Goal: Check status: Check status

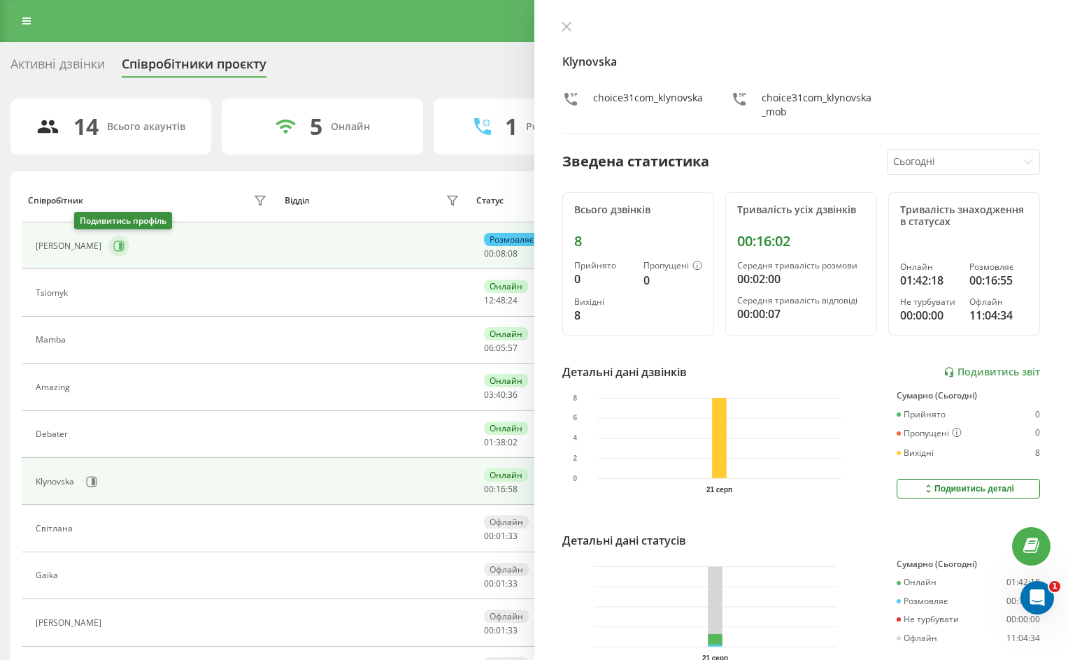
click at [119, 245] on icon at bounding box center [120, 246] width 3 height 7
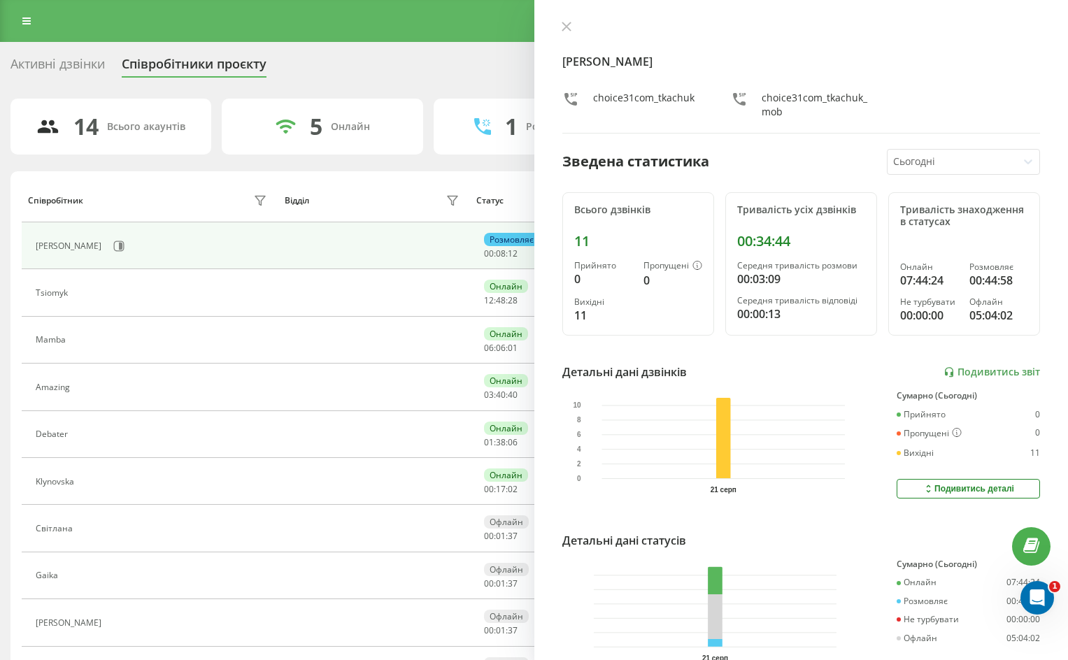
click at [564, 20] on div "Дмитро choice31com_tkachuk choice31com_tkachuk_mob Зведена статистика Сьогодні …" at bounding box center [801, 330] width 534 height 660
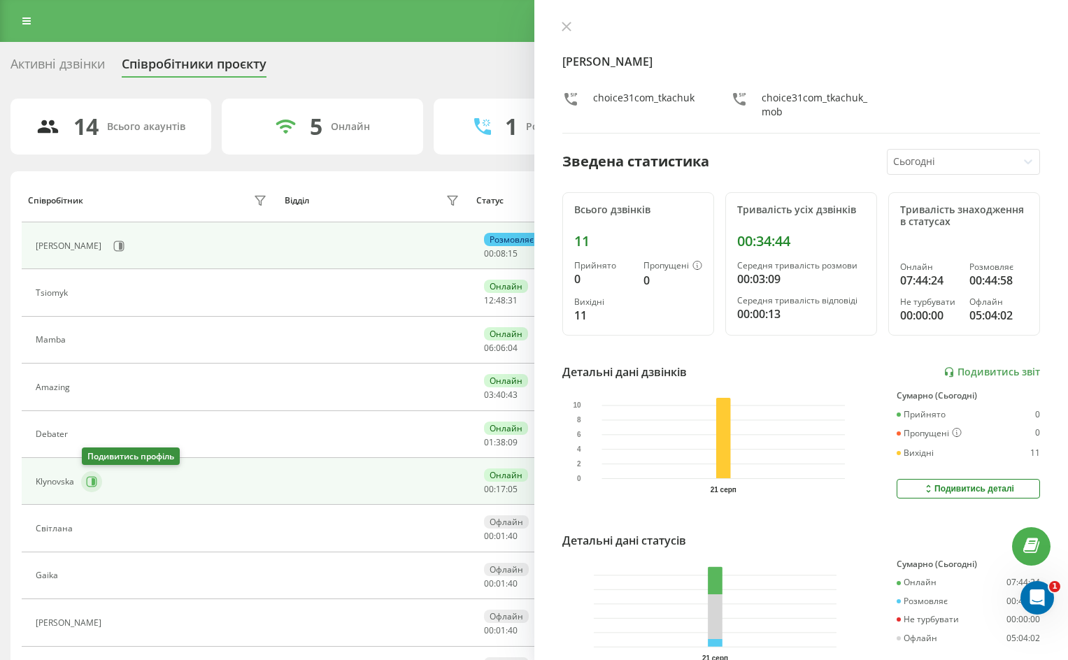
click at [89, 482] on icon at bounding box center [91, 481] width 11 height 11
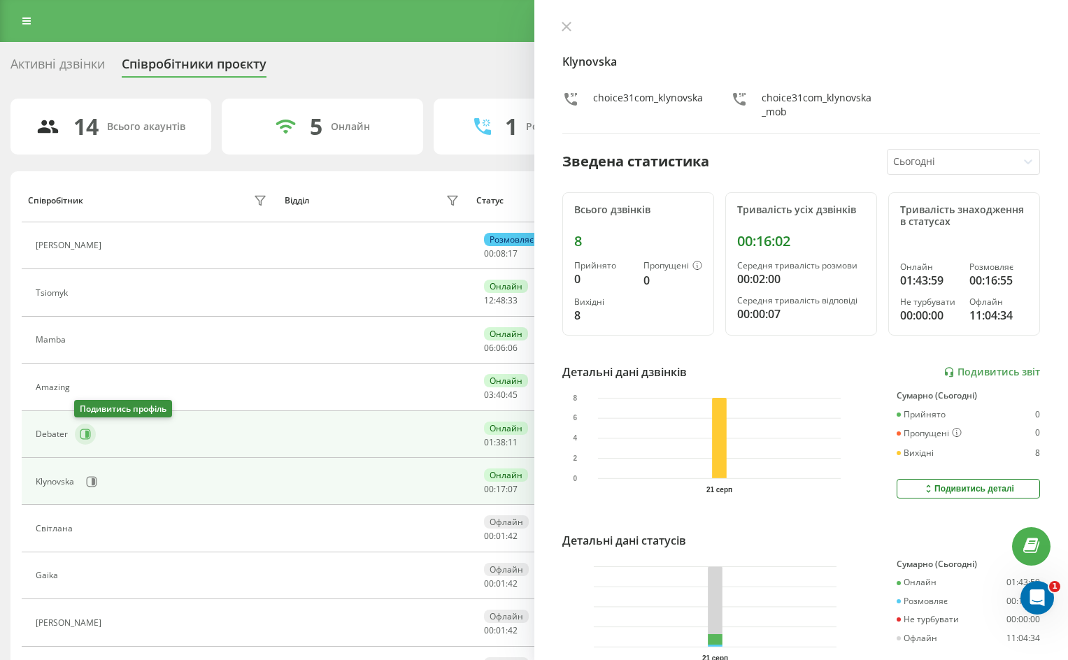
click at [83, 439] on icon at bounding box center [85, 435] width 10 height 10
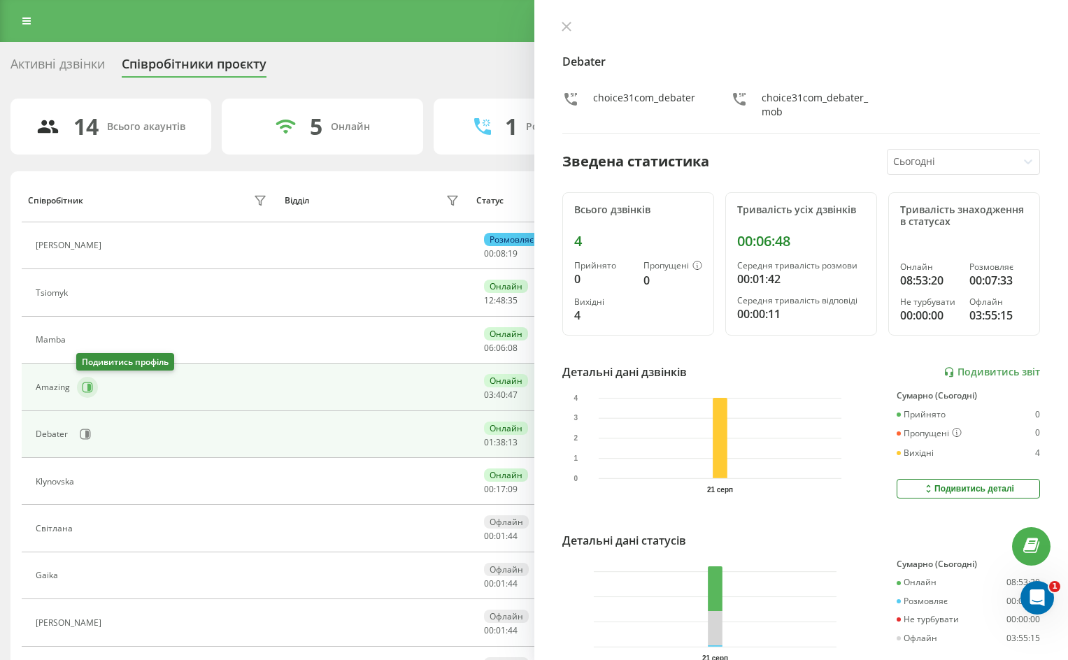
click at [84, 386] on icon at bounding box center [87, 387] width 11 height 11
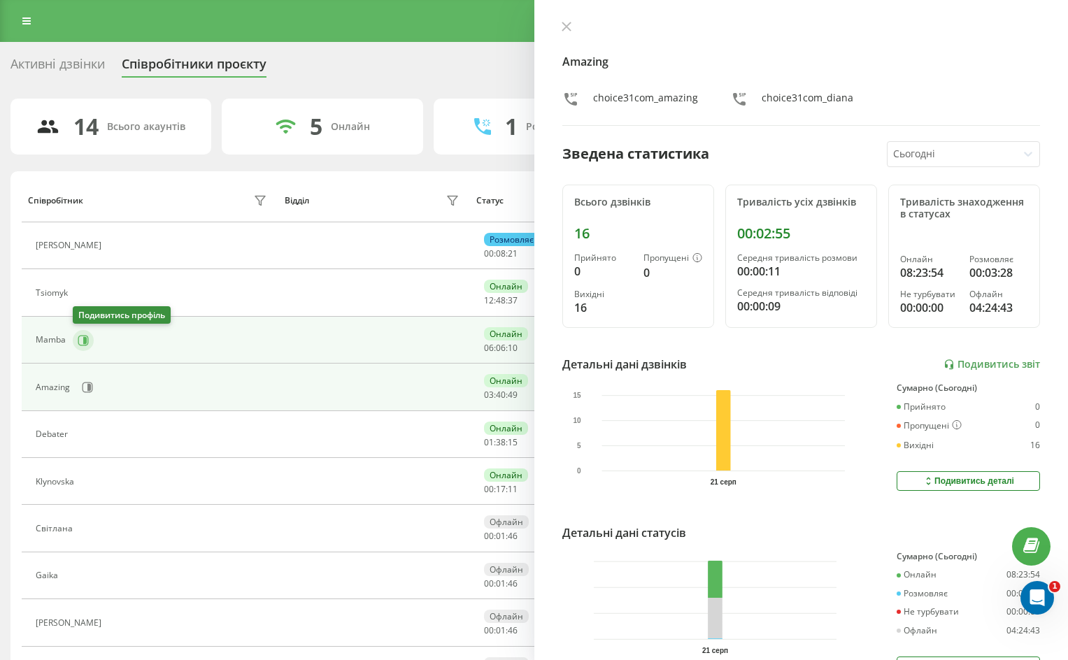
click at [87, 347] on button at bounding box center [83, 340] width 21 height 21
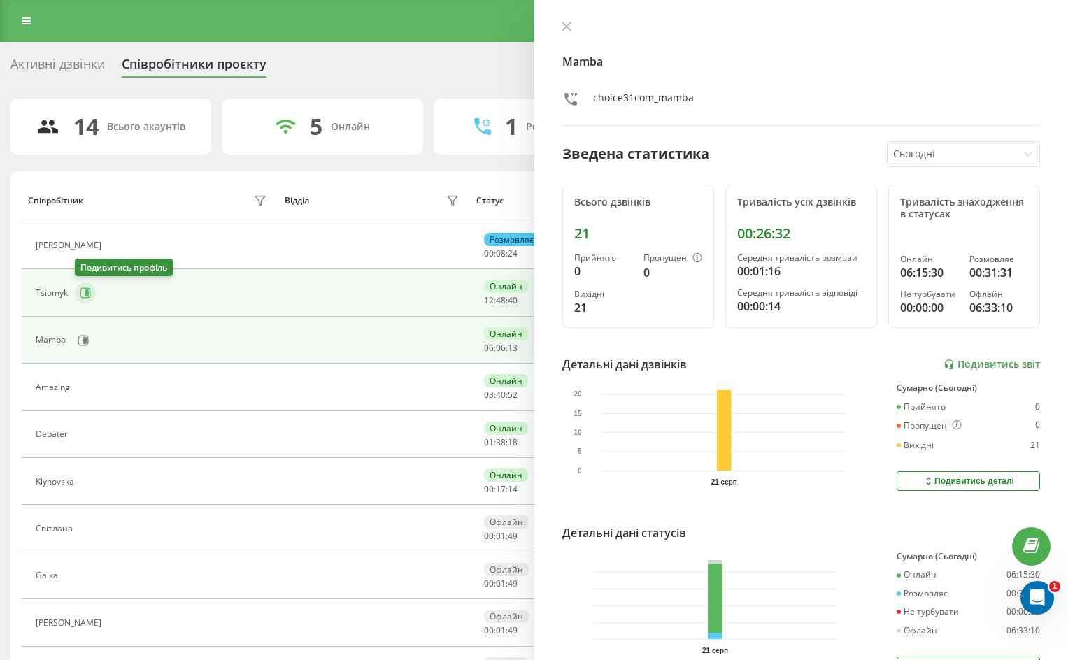
click at [83, 292] on icon at bounding box center [85, 293] width 11 height 11
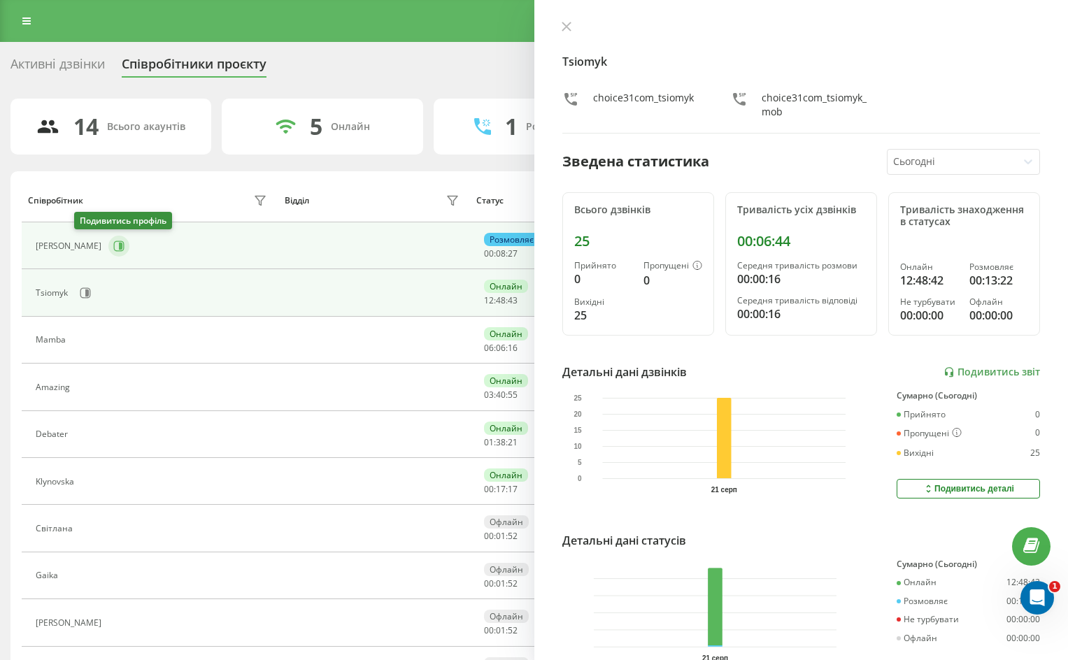
click at [108, 250] on button at bounding box center [118, 246] width 21 height 21
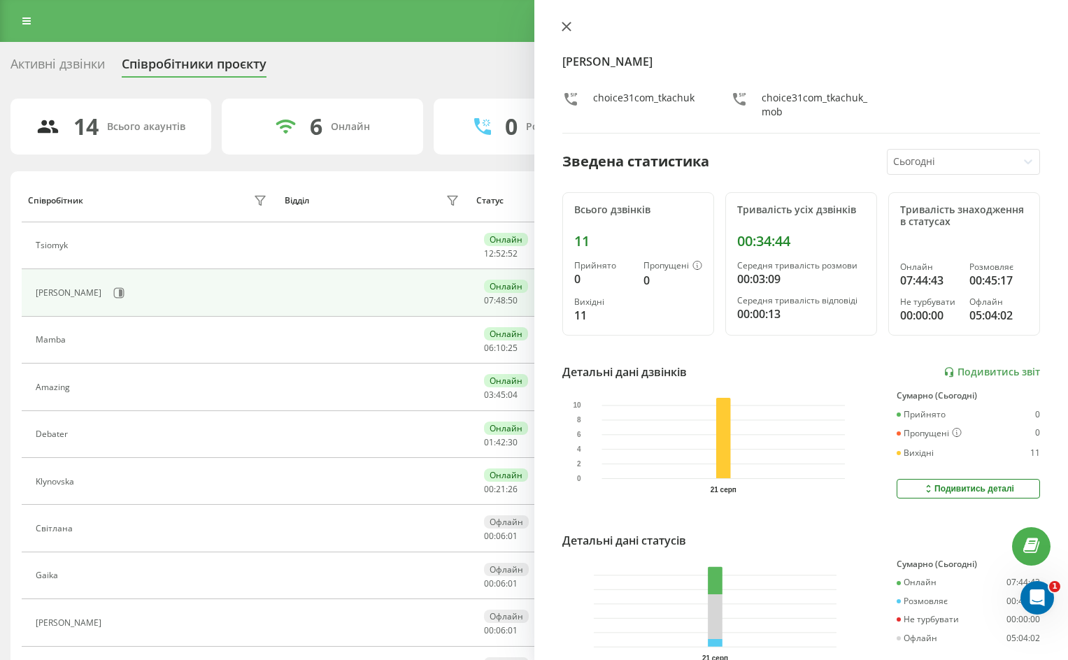
click at [563, 28] on icon at bounding box center [567, 27] width 10 height 10
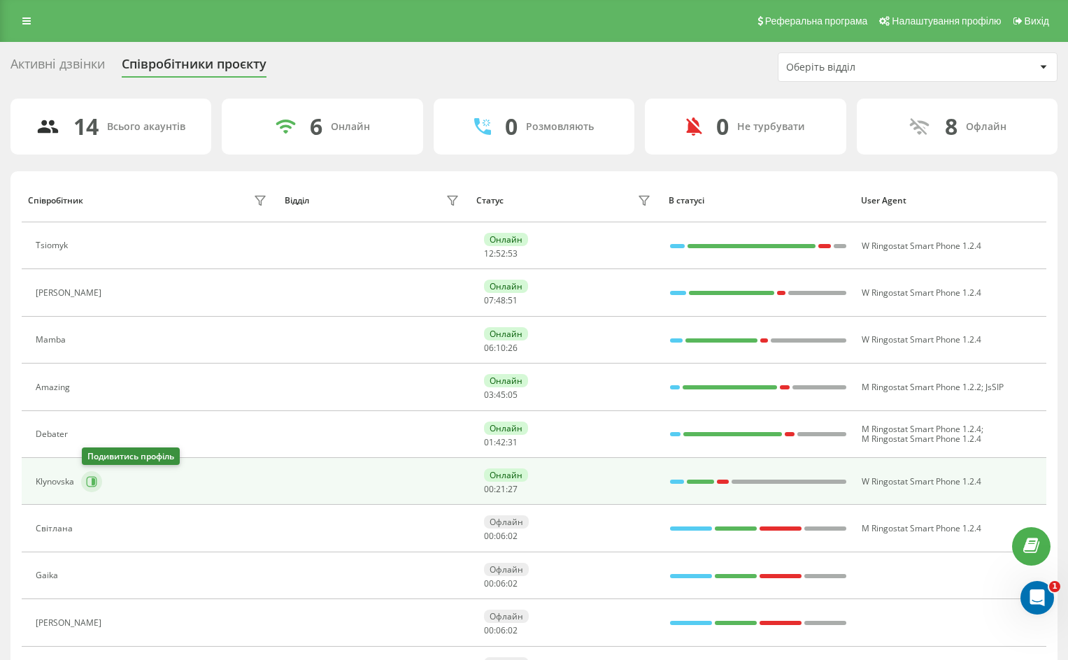
click at [93, 485] on icon at bounding box center [91, 481] width 11 height 11
